Goal: Navigation & Orientation: Find specific page/section

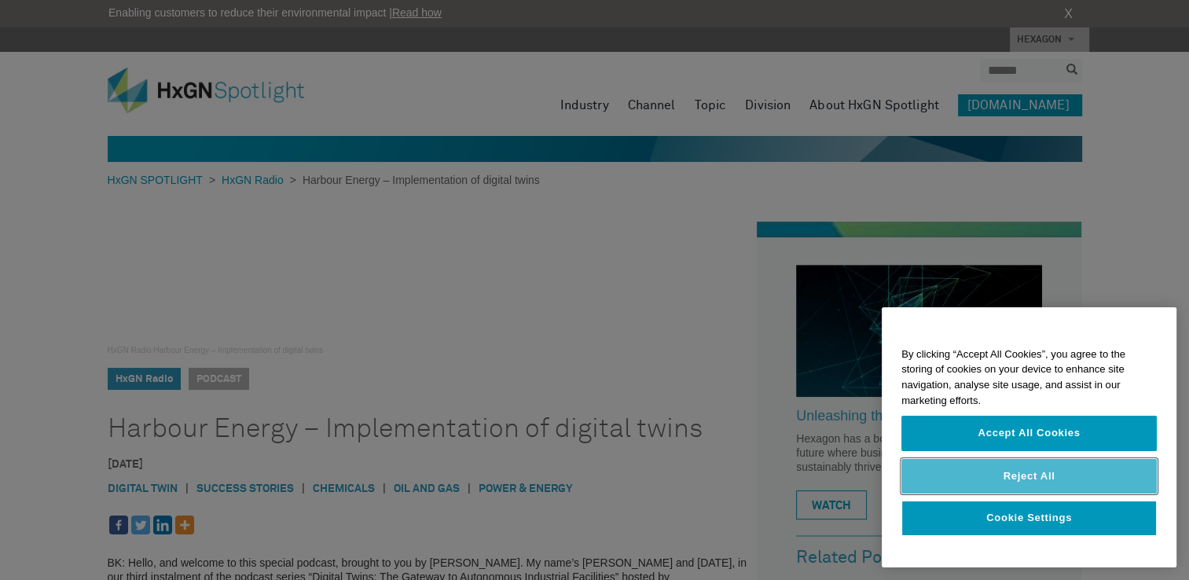
click at [1073, 480] on button "Reject All" at bounding box center [1028, 476] width 255 height 35
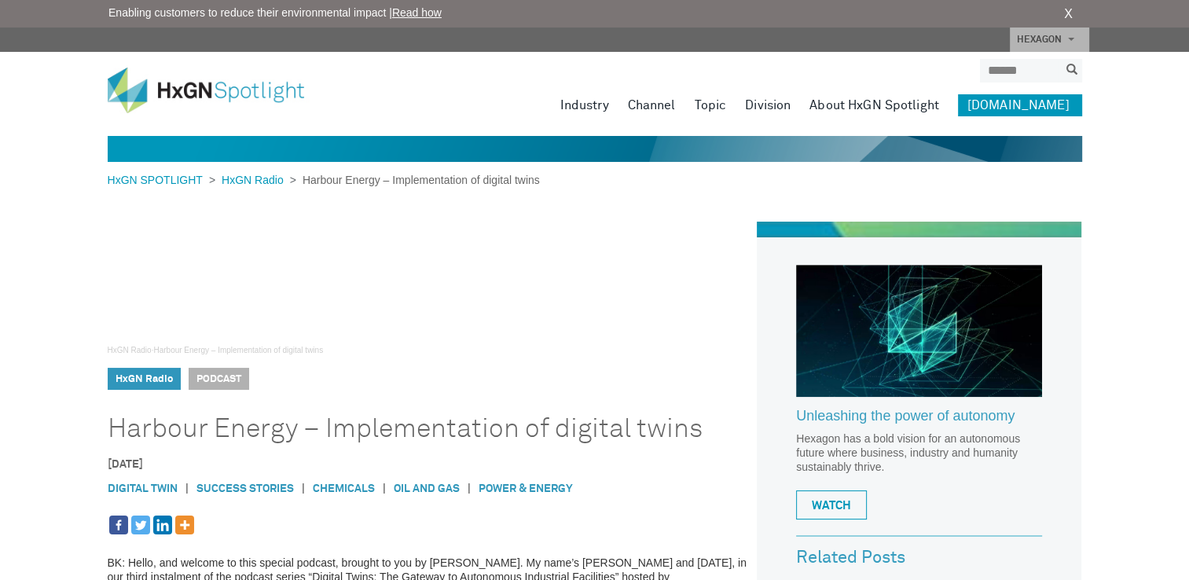
click at [220, 80] on img at bounding box center [218, 91] width 220 height 46
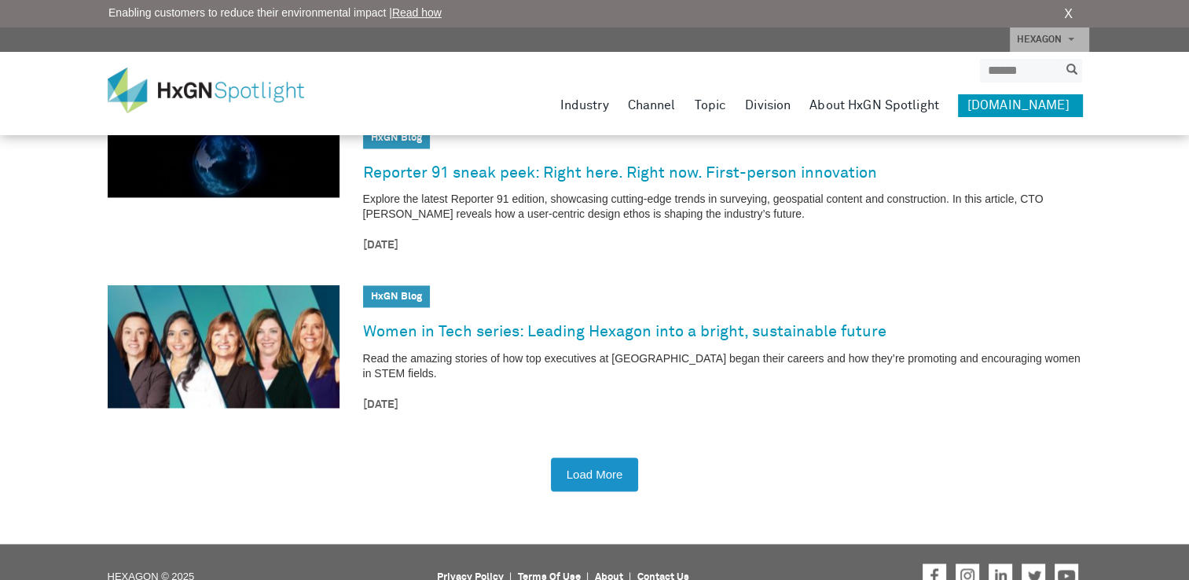
scroll to position [2294, 0]
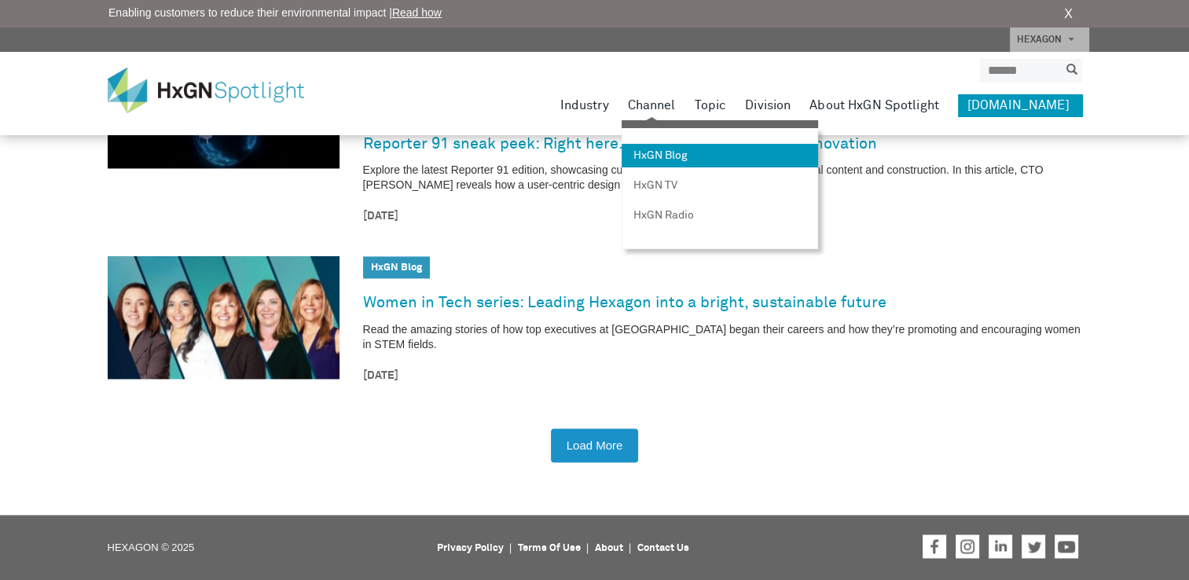
click at [682, 148] on link "HxGN Blog" at bounding box center [719, 156] width 196 height 24
